Goal: Task Accomplishment & Management: Use online tool/utility

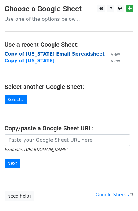
click at [60, 56] on strong "Copy of [US_STATE] Email Spreadsheet" at bounding box center [55, 53] width 100 height 5
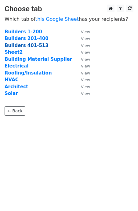
click at [33, 46] on strong "Builders 401-513" at bounding box center [27, 45] width 44 height 5
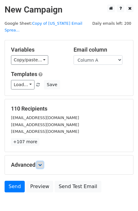
click at [42, 163] on icon at bounding box center [40, 165] width 4 height 4
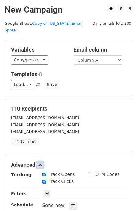
click at [42, 163] on icon at bounding box center [40, 165] width 4 height 4
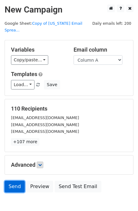
click at [13, 181] on link "Send" at bounding box center [15, 187] width 20 height 12
